Goal: Information Seeking & Learning: Learn about a topic

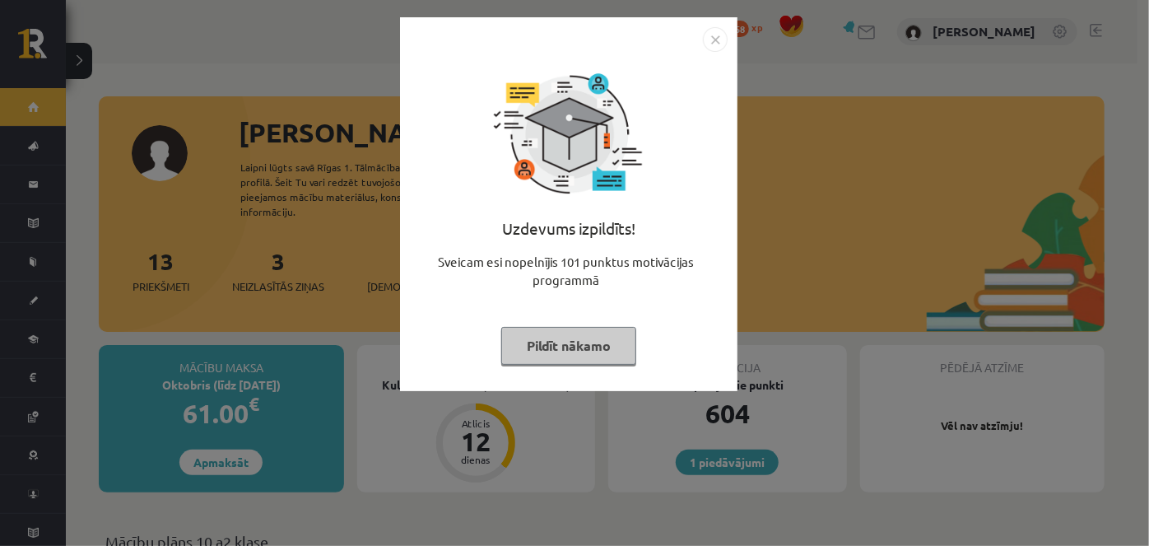
click at [711, 35] on img "Close" at bounding box center [715, 39] width 25 height 25
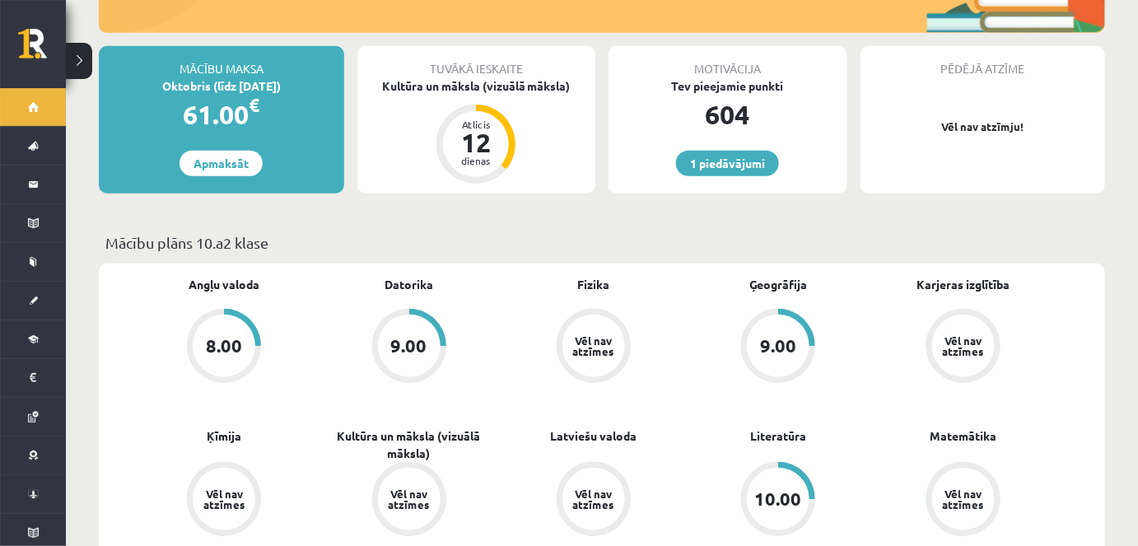
scroll to position [224, 0]
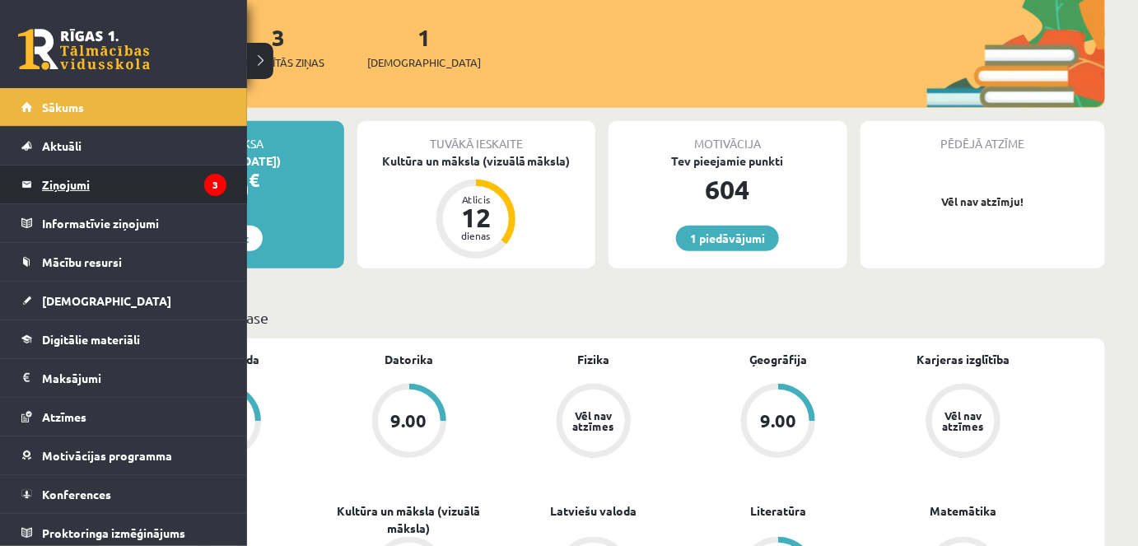
click at [36, 182] on link "Ziņojumi 3" at bounding box center [123, 184] width 205 height 38
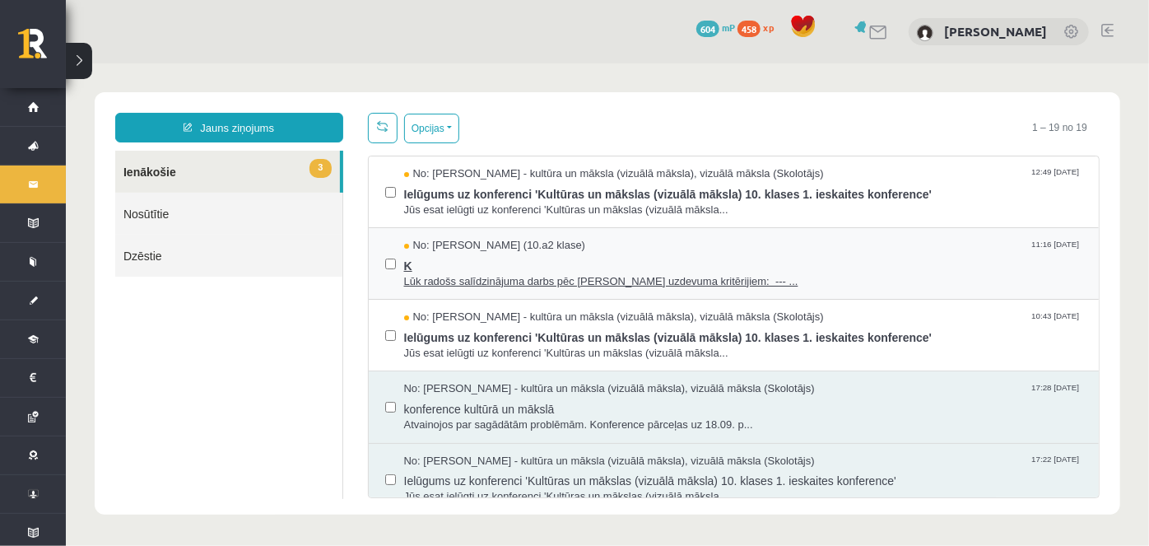
click at [468, 249] on span "No: Ligita Millere (10.a2 klase)" at bounding box center [494, 245] width 182 height 16
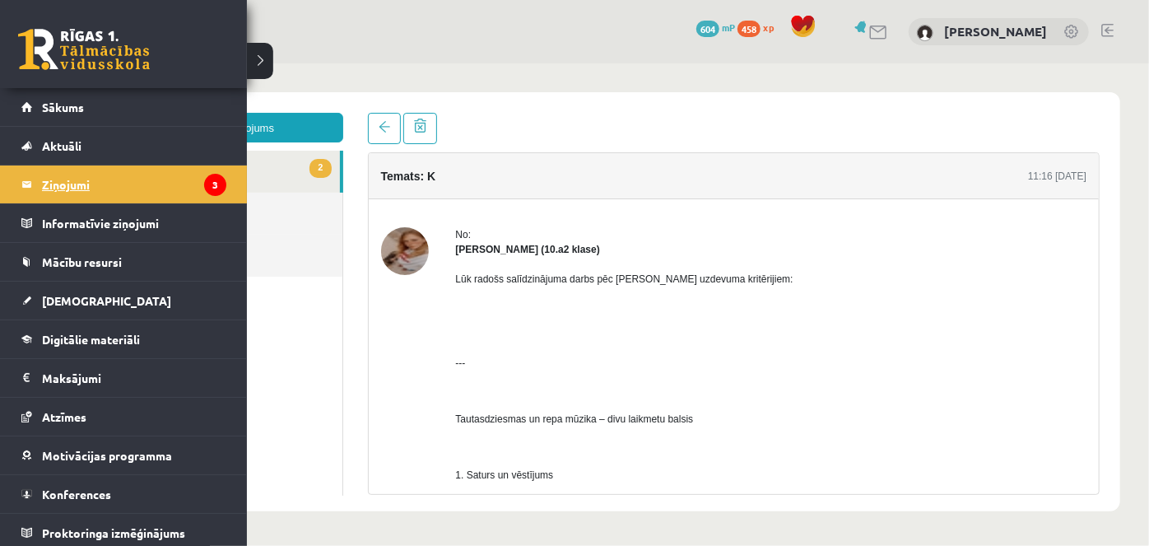
click at [63, 183] on legend "Ziņojumi 3" at bounding box center [134, 184] width 184 height 38
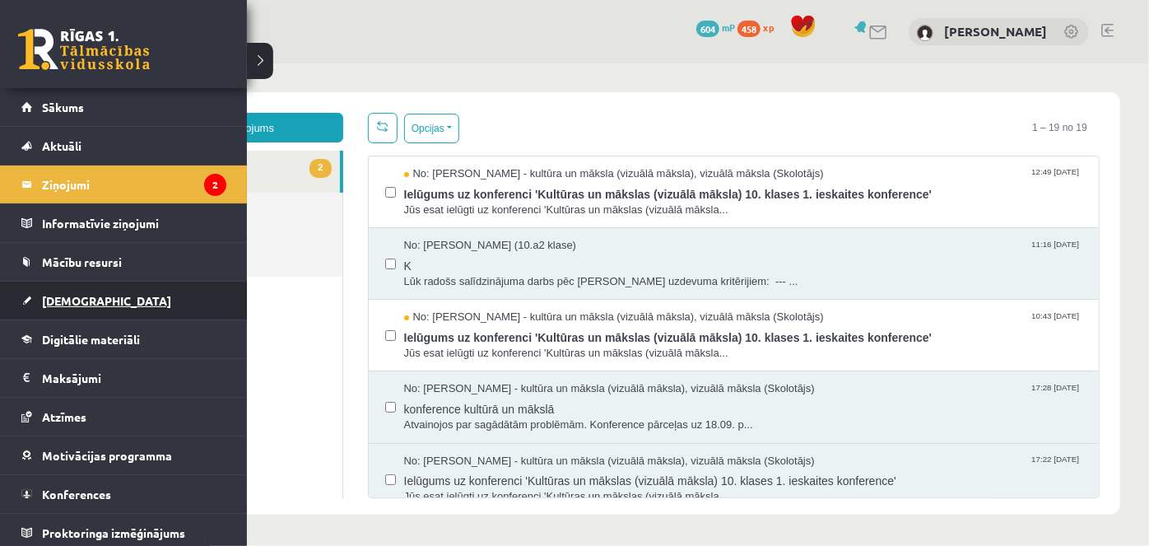
click at [77, 299] on span "[DEMOGRAPHIC_DATA]" at bounding box center [106, 300] width 129 height 15
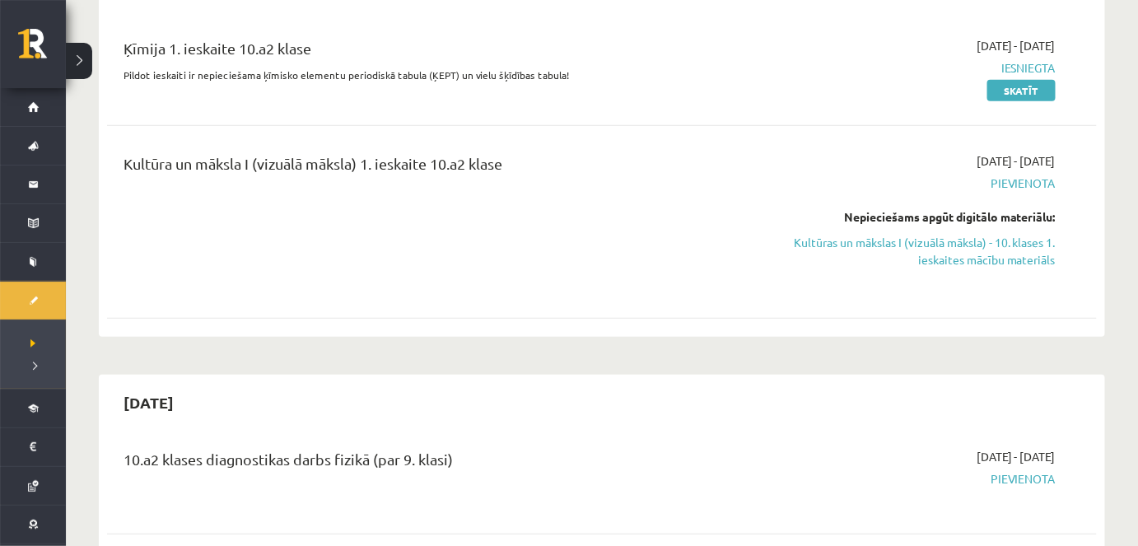
scroll to position [224, 0]
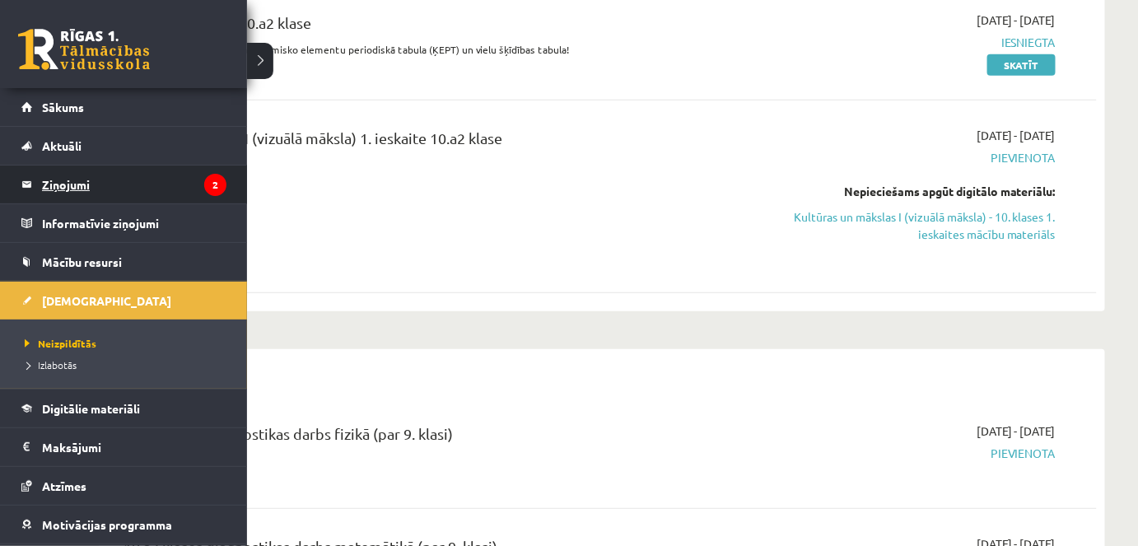
click at [56, 171] on legend "Ziņojumi 2" at bounding box center [134, 184] width 184 height 38
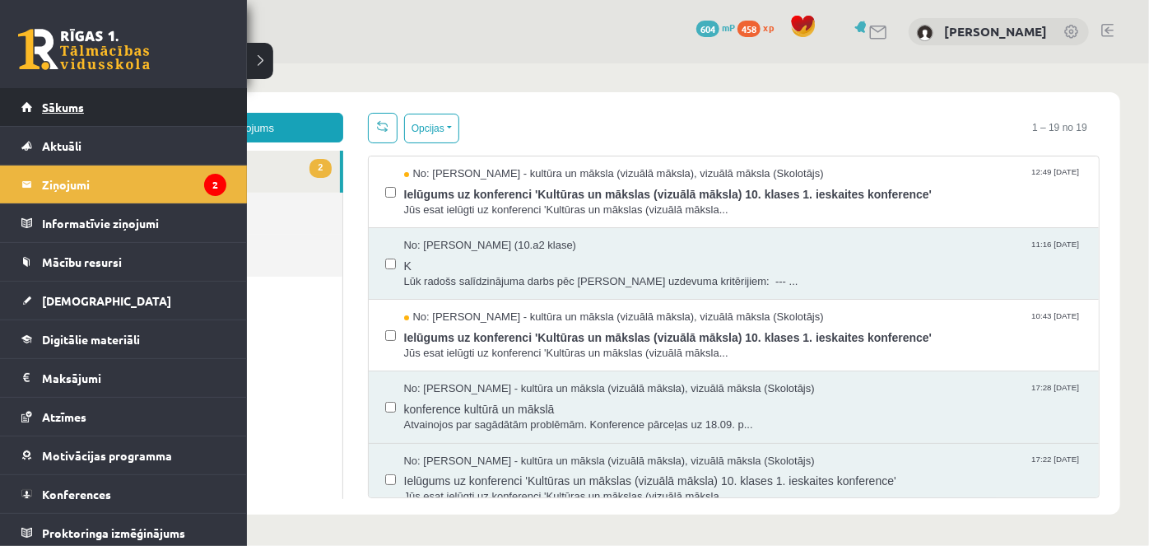
click at [76, 119] on link "Sākums" at bounding box center [123, 107] width 205 height 38
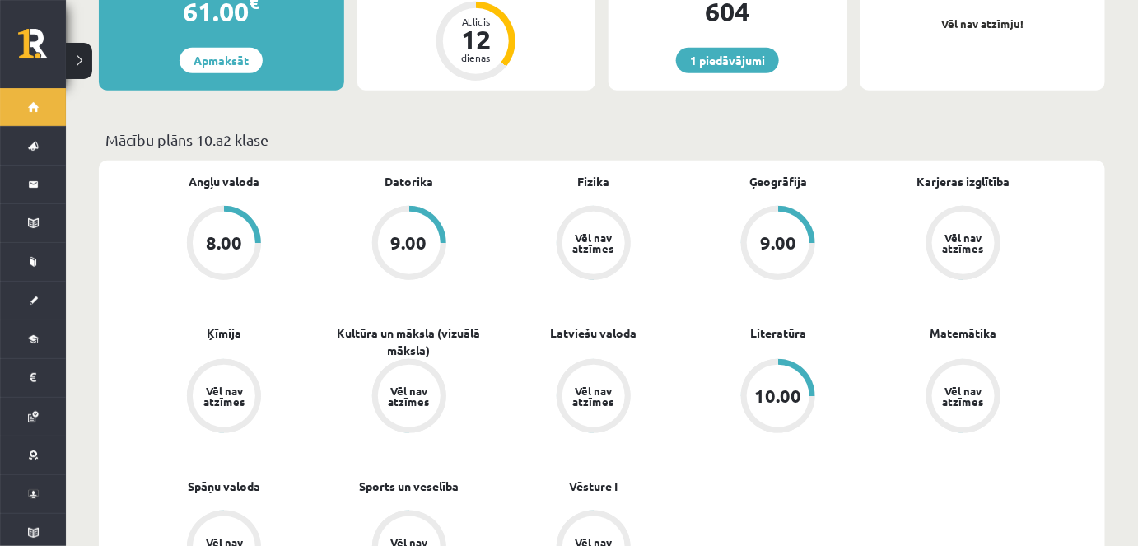
scroll to position [449, 0]
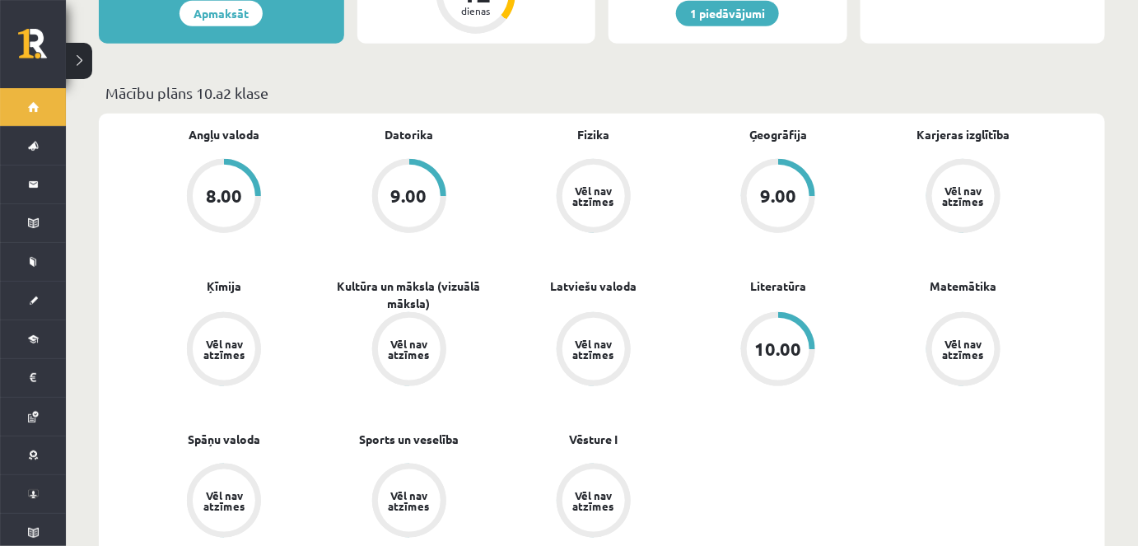
click at [773, 321] on div "10.00" at bounding box center [778, 349] width 63 height 63
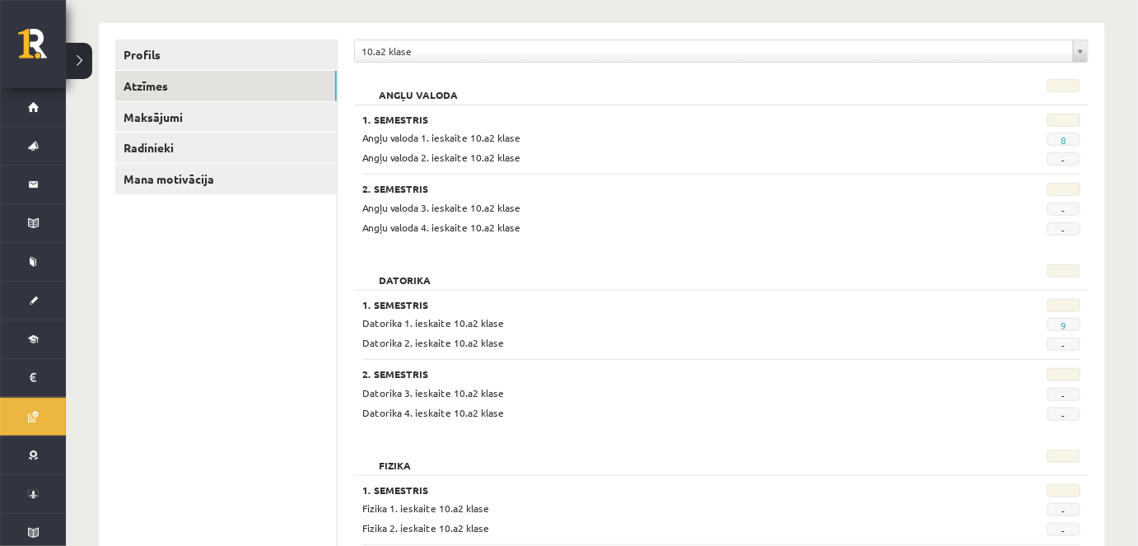
scroll to position [184, 0]
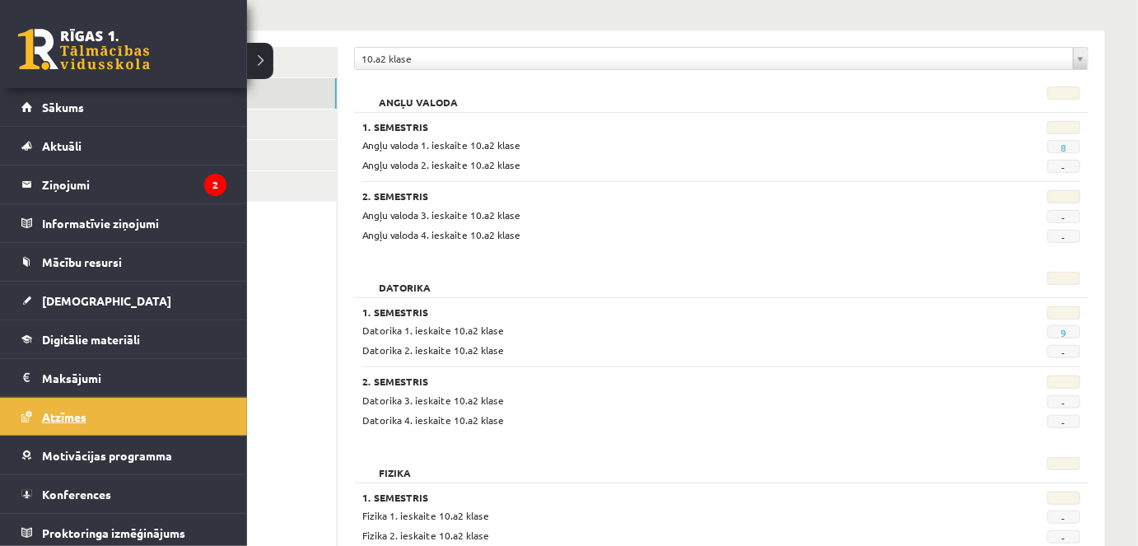
click at [65, 398] on link "Atzīmes" at bounding box center [123, 417] width 205 height 38
click at [75, 291] on link "[DEMOGRAPHIC_DATA]" at bounding box center [123, 301] width 205 height 38
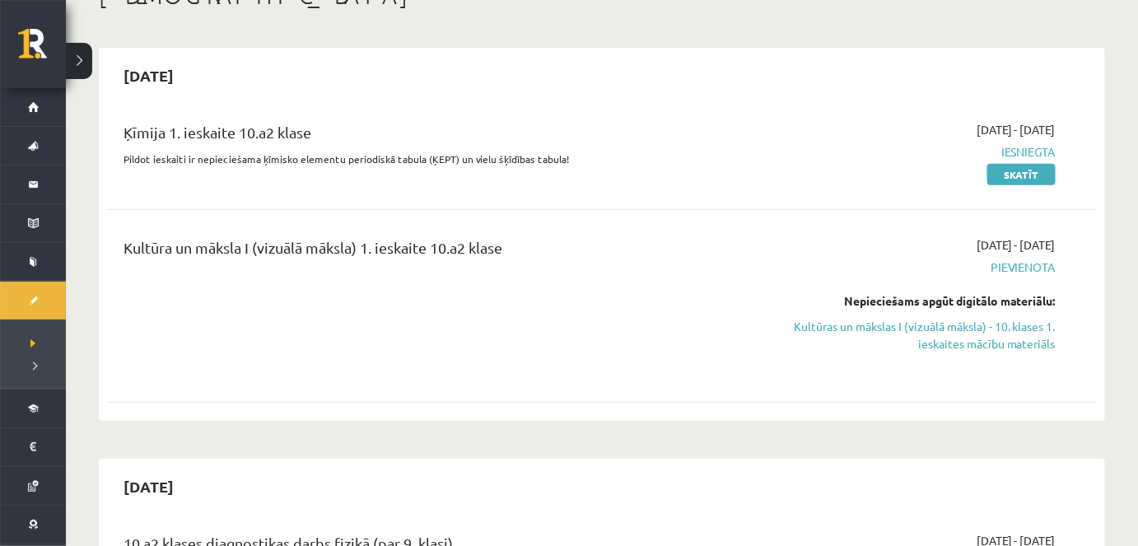
scroll to position [35, 0]
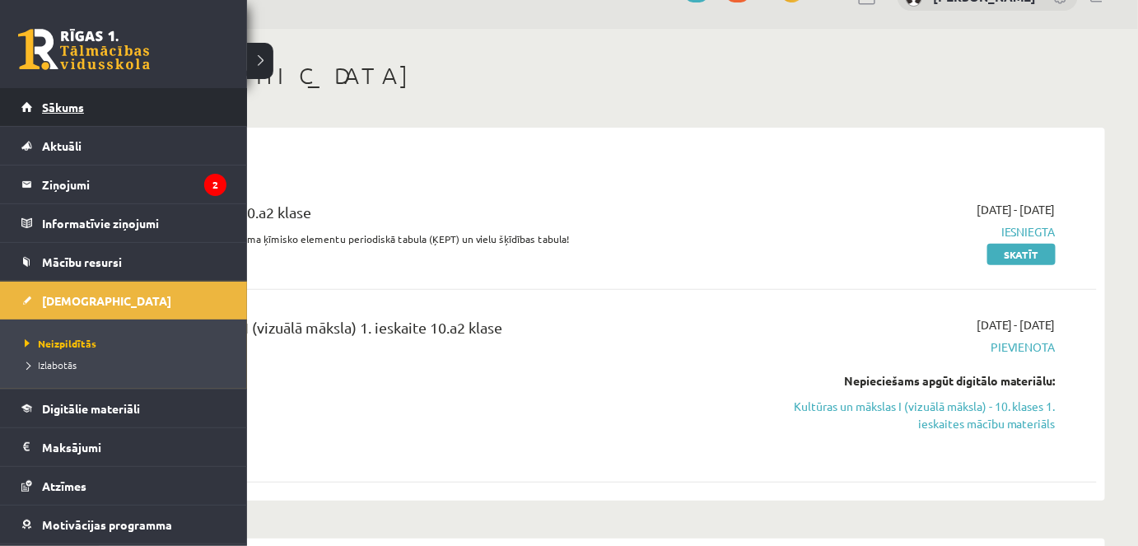
click at [60, 117] on link "Sākums" at bounding box center [123, 107] width 205 height 38
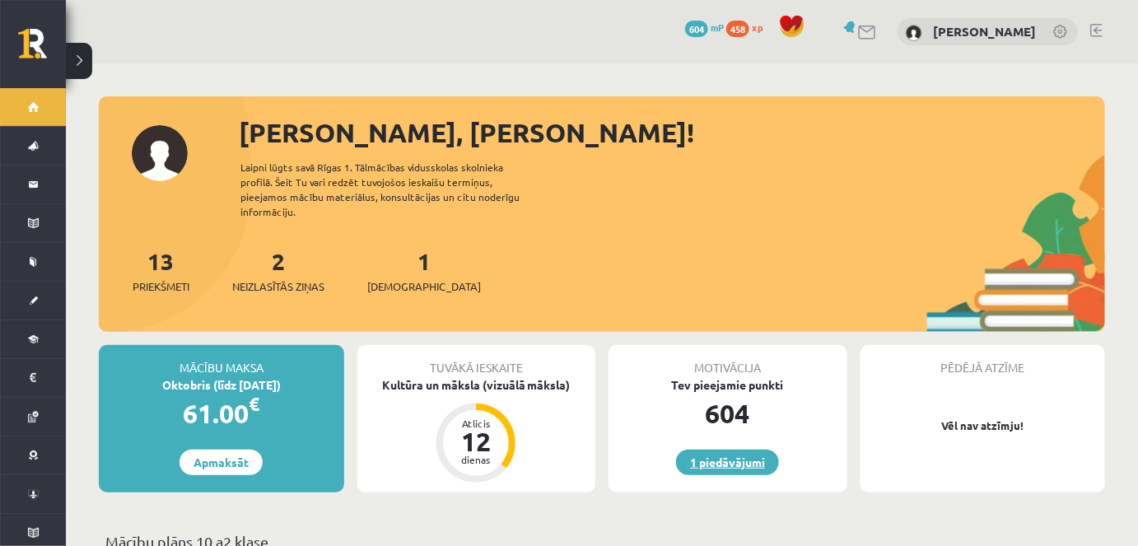
click at [715, 450] on link "1 piedāvājumi" at bounding box center [727, 463] width 103 height 26
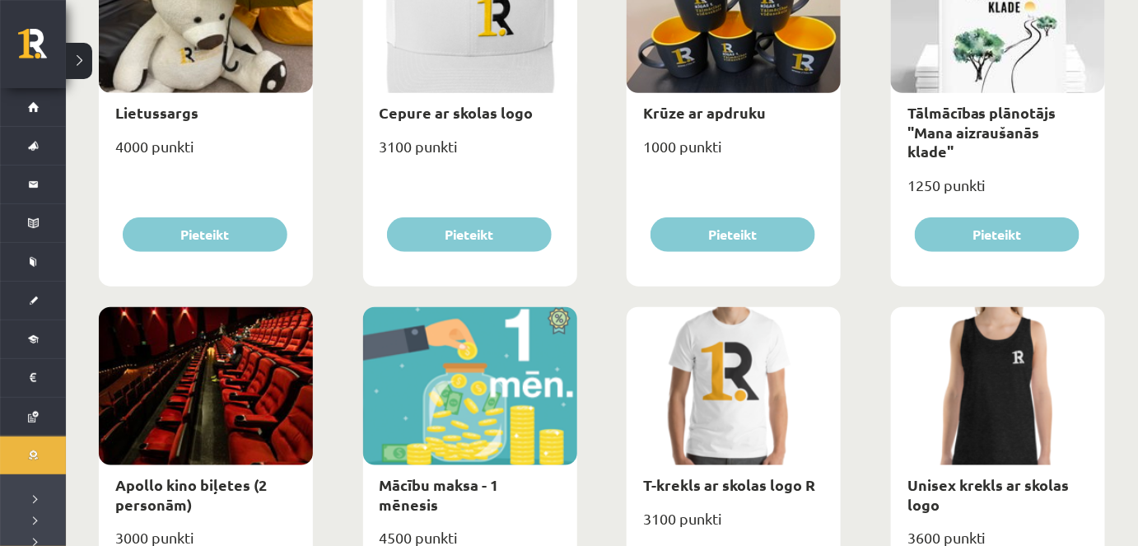
scroll to position [112, 0]
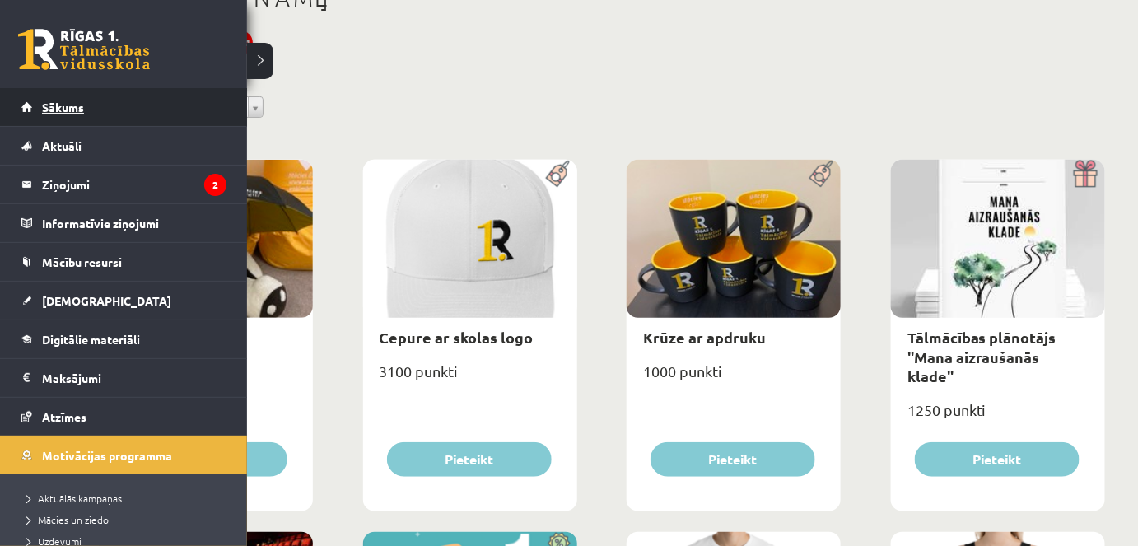
click at [63, 109] on span "Sākums" at bounding box center [63, 107] width 42 height 15
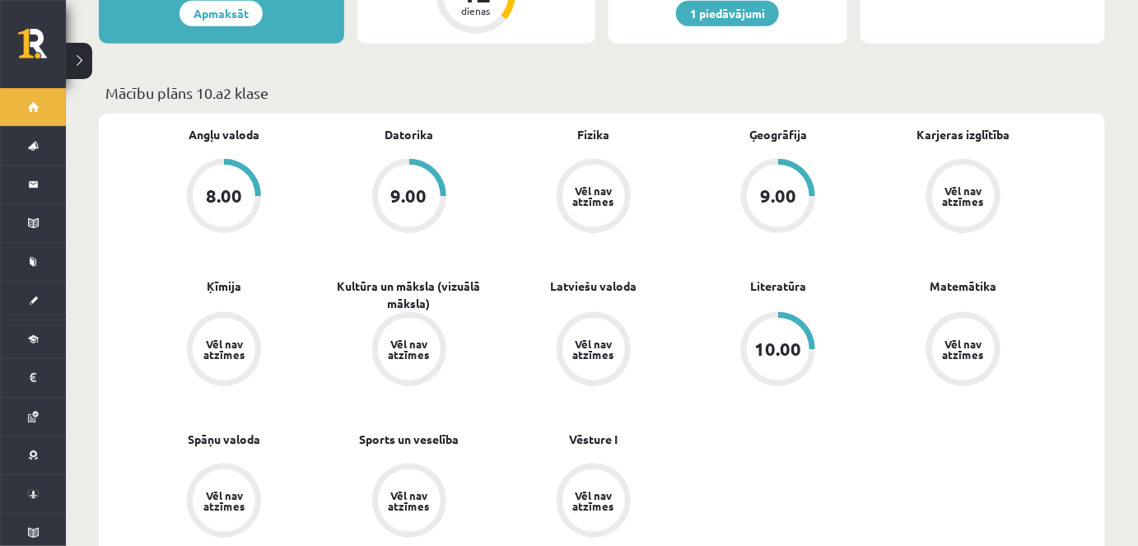
scroll to position [374, 0]
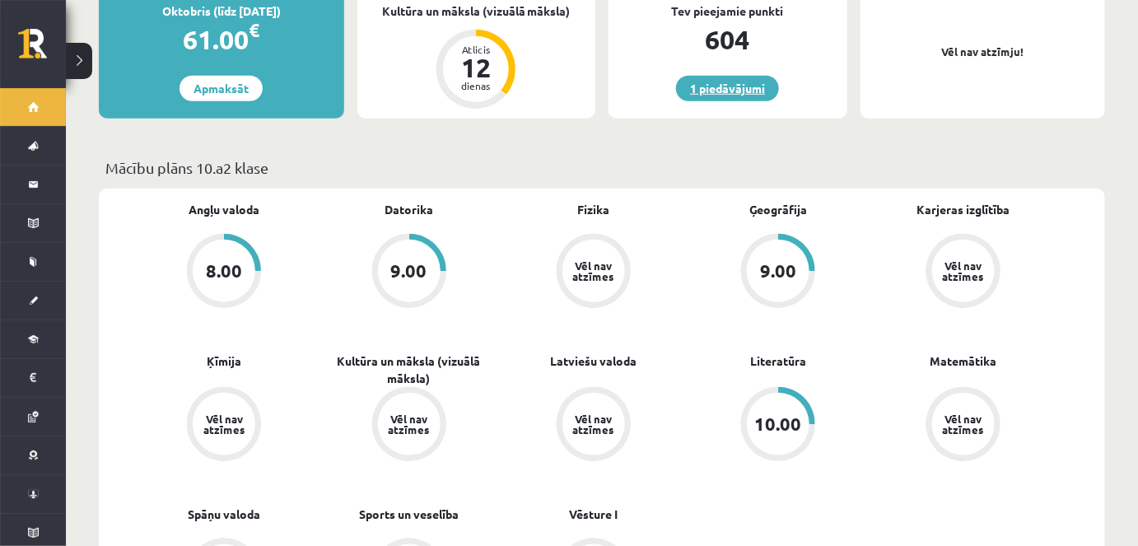
click at [725, 76] on link "1 piedāvājumi" at bounding box center [727, 89] width 103 height 26
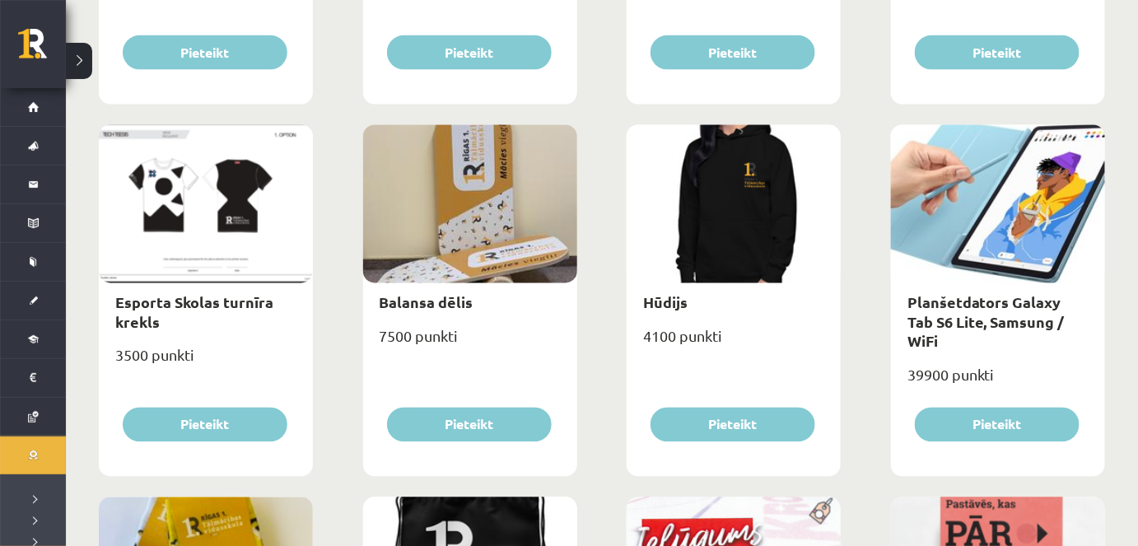
scroll to position [897, 0]
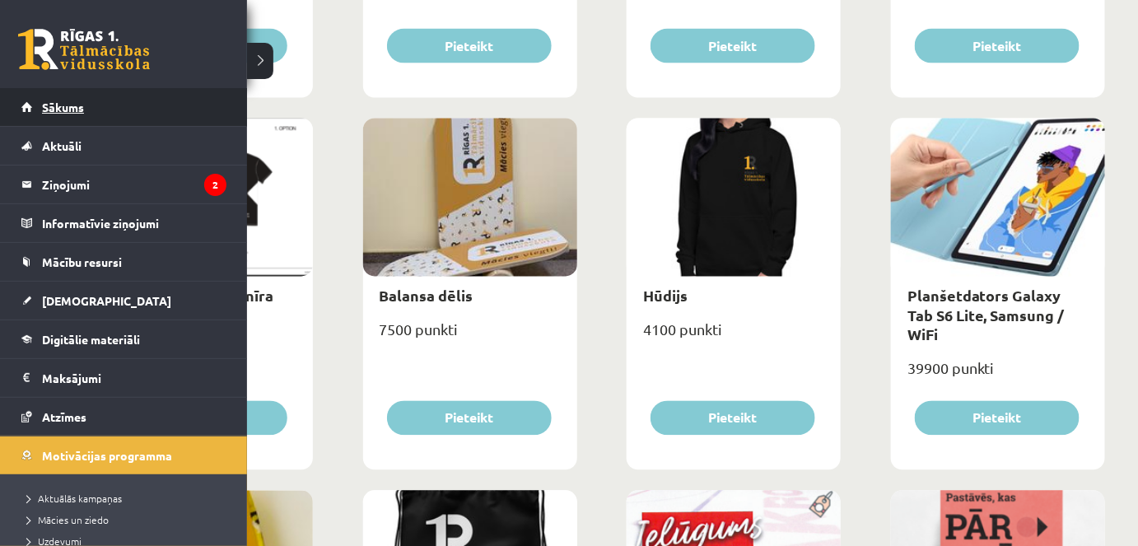
click at [44, 115] on link "Sākums" at bounding box center [123, 107] width 205 height 38
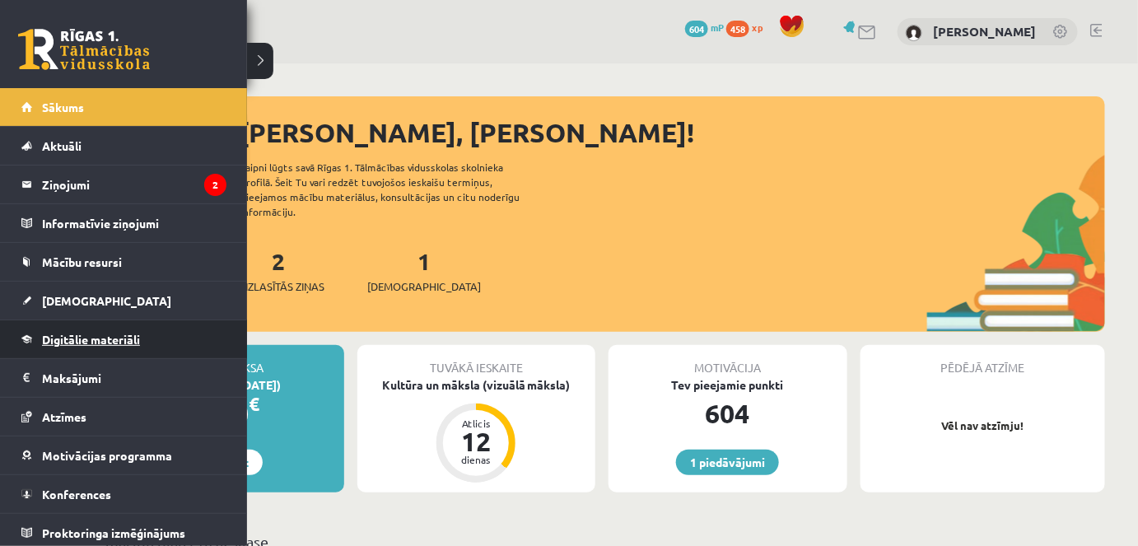
click at [109, 328] on link "Digitālie materiāli" at bounding box center [123, 339] width 205 height 38
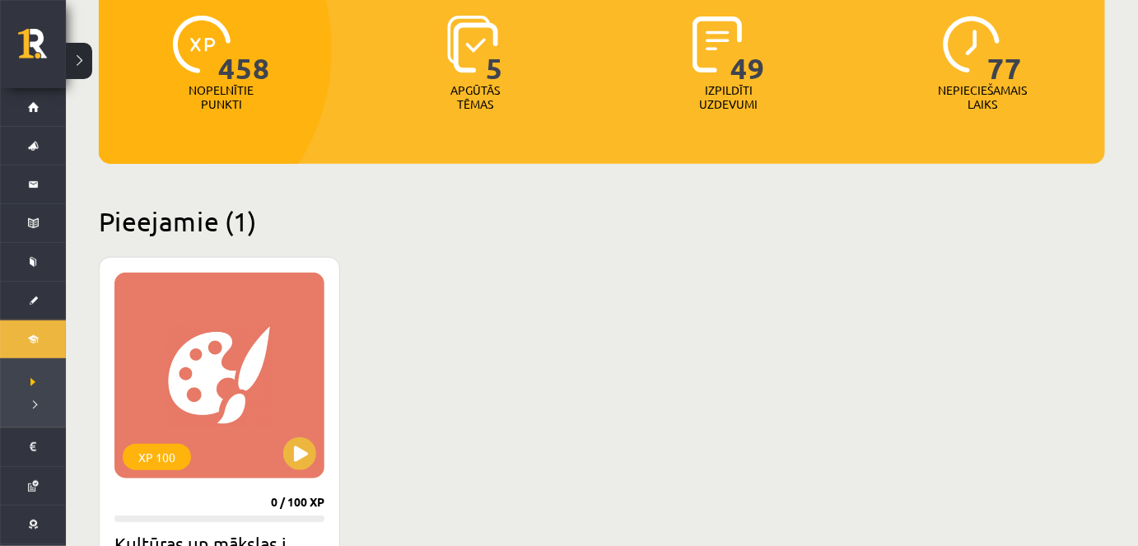
scroll to position [299, 0]
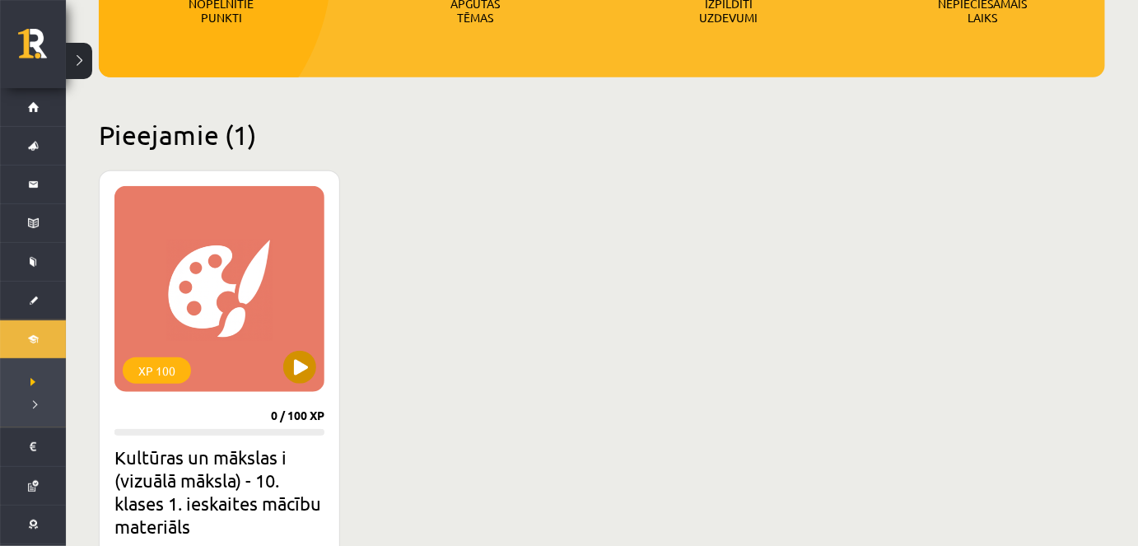
click at [267, 361] on div "XP 100" at bounding box center [219, 289] width 210 height 206
